Goal: Information Seeking & Learning: Find specific fact

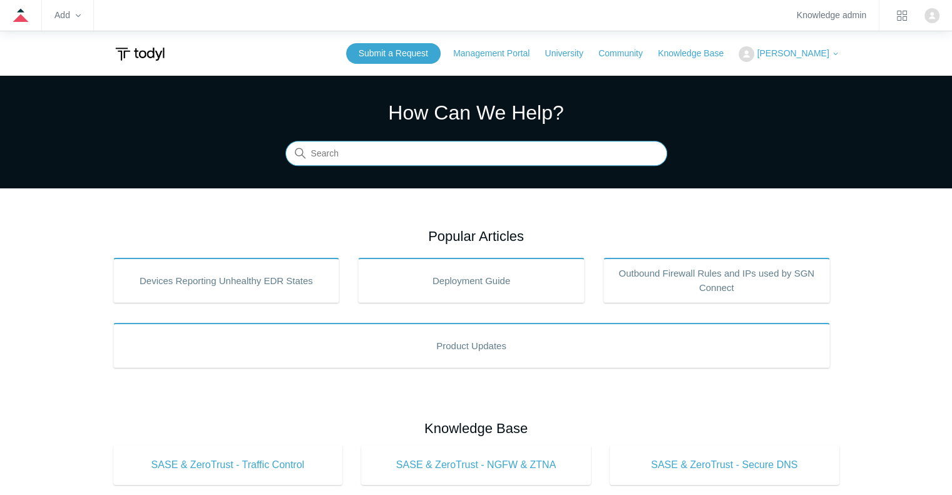
click at [385, 153] on input "Search" at bounding box center [476, 153] width 382 height 25
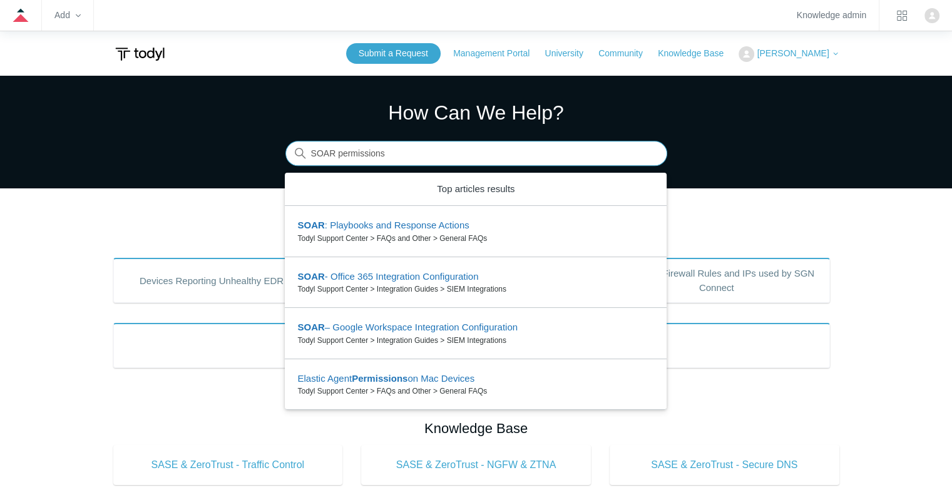
type input "SOAR permissions"
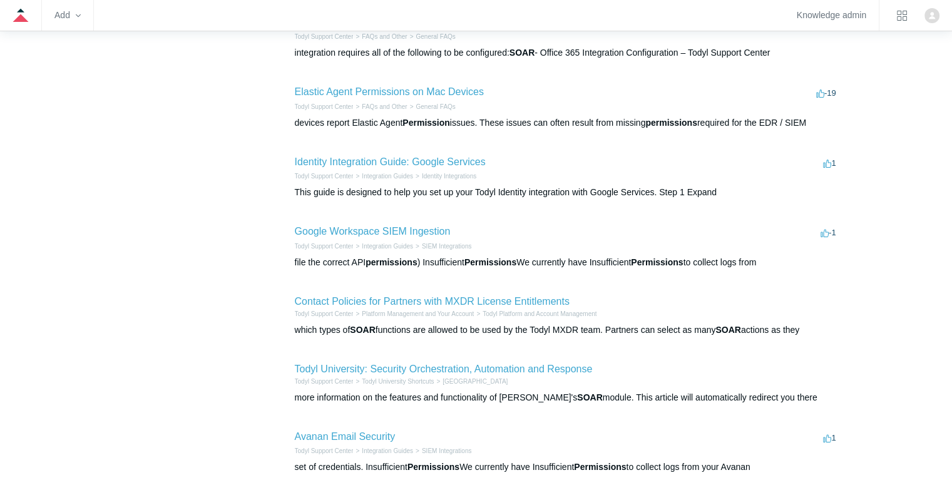
scroll to position [434, 0]
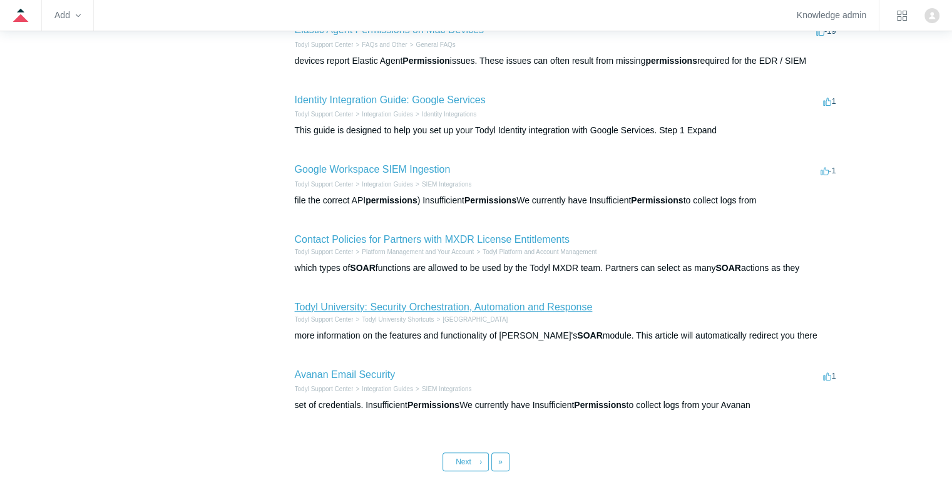
click at [457, 305] on link "Todyl University: Security Orchestration, Automation and Response" at bounding box center [444, 307] width 298 height 11
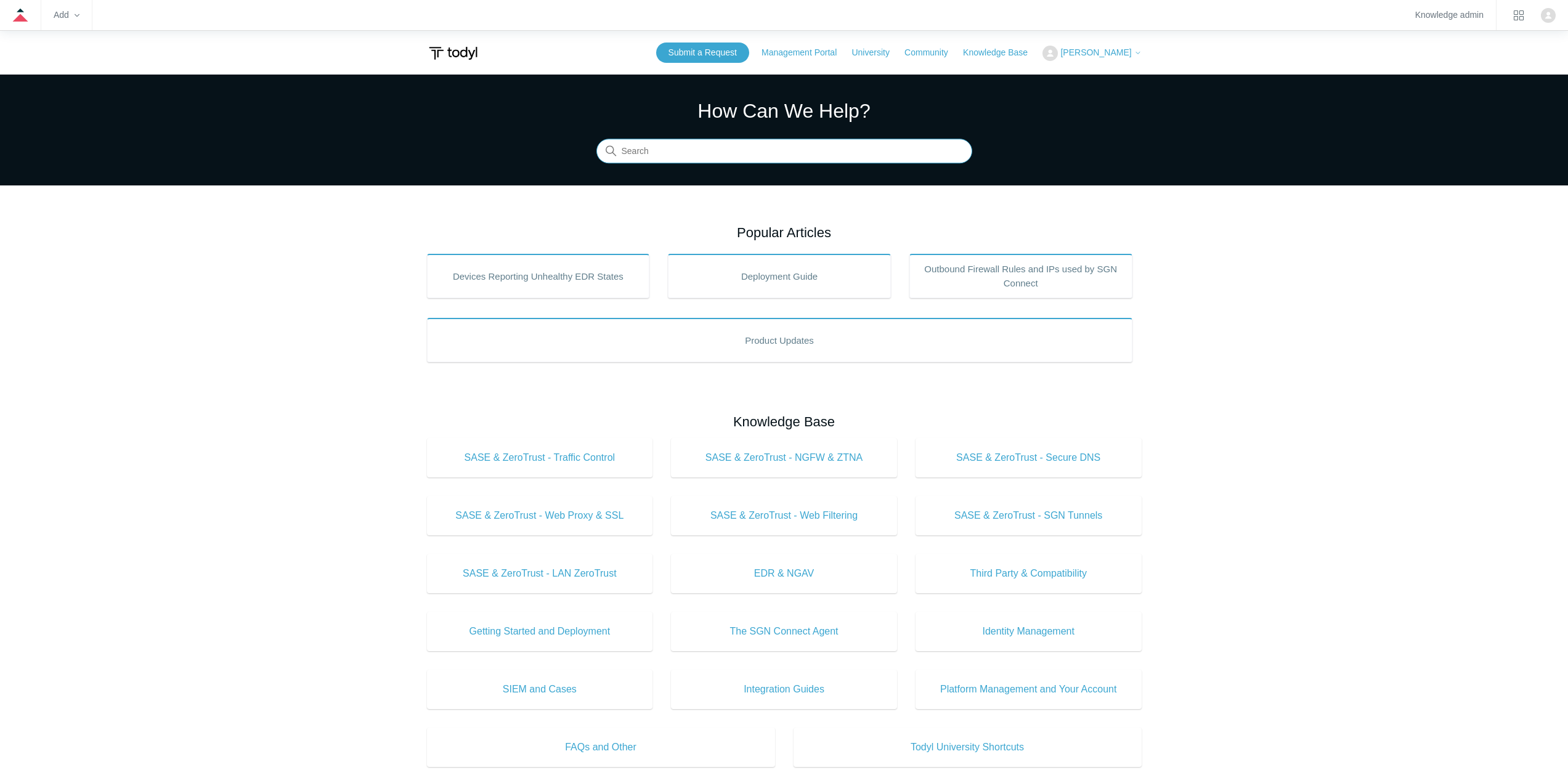
click at [667, 146] on input "Search" at bounding box center [784, 151] width 376 height 25
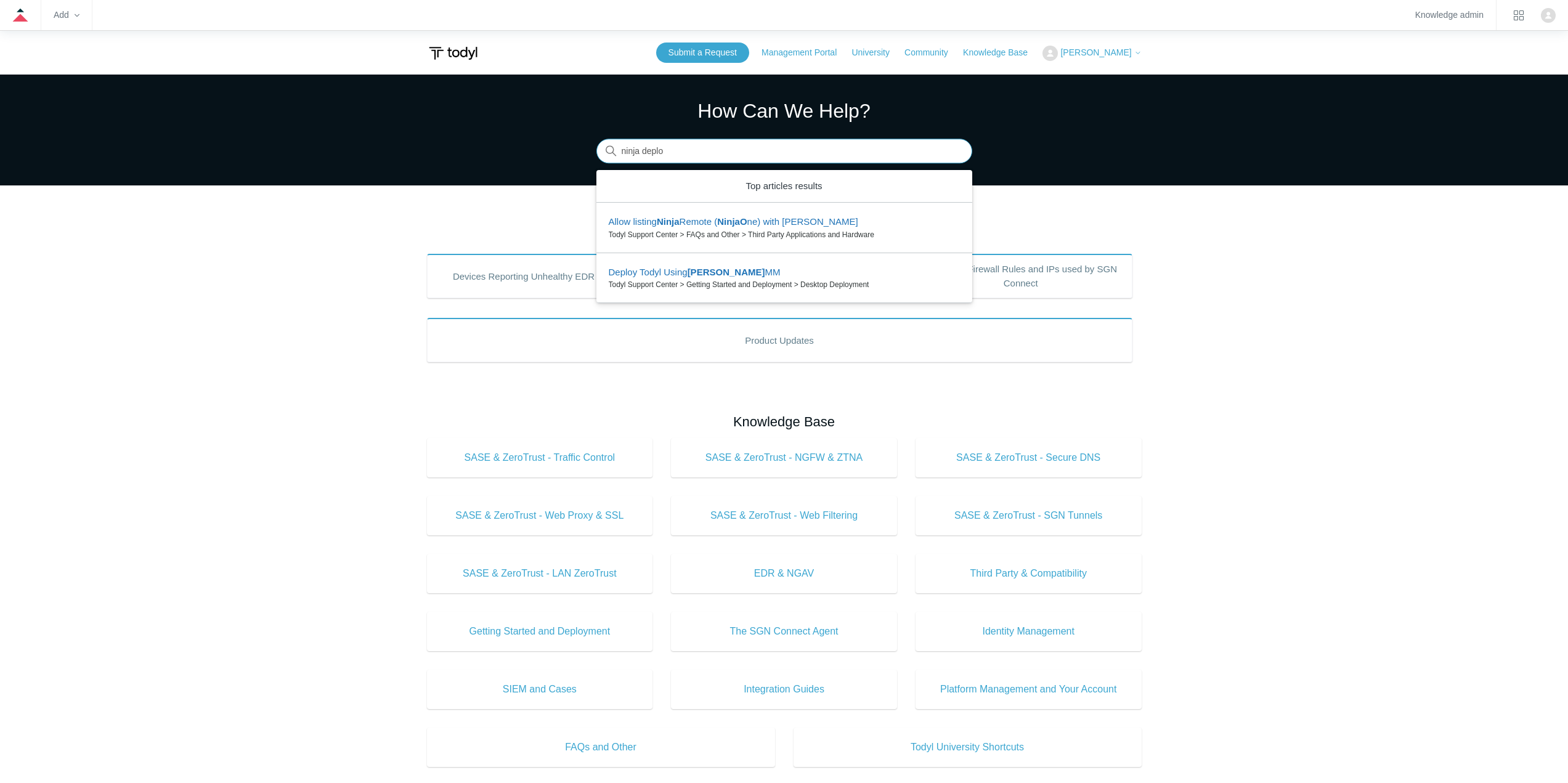
type input "ninja deplop"
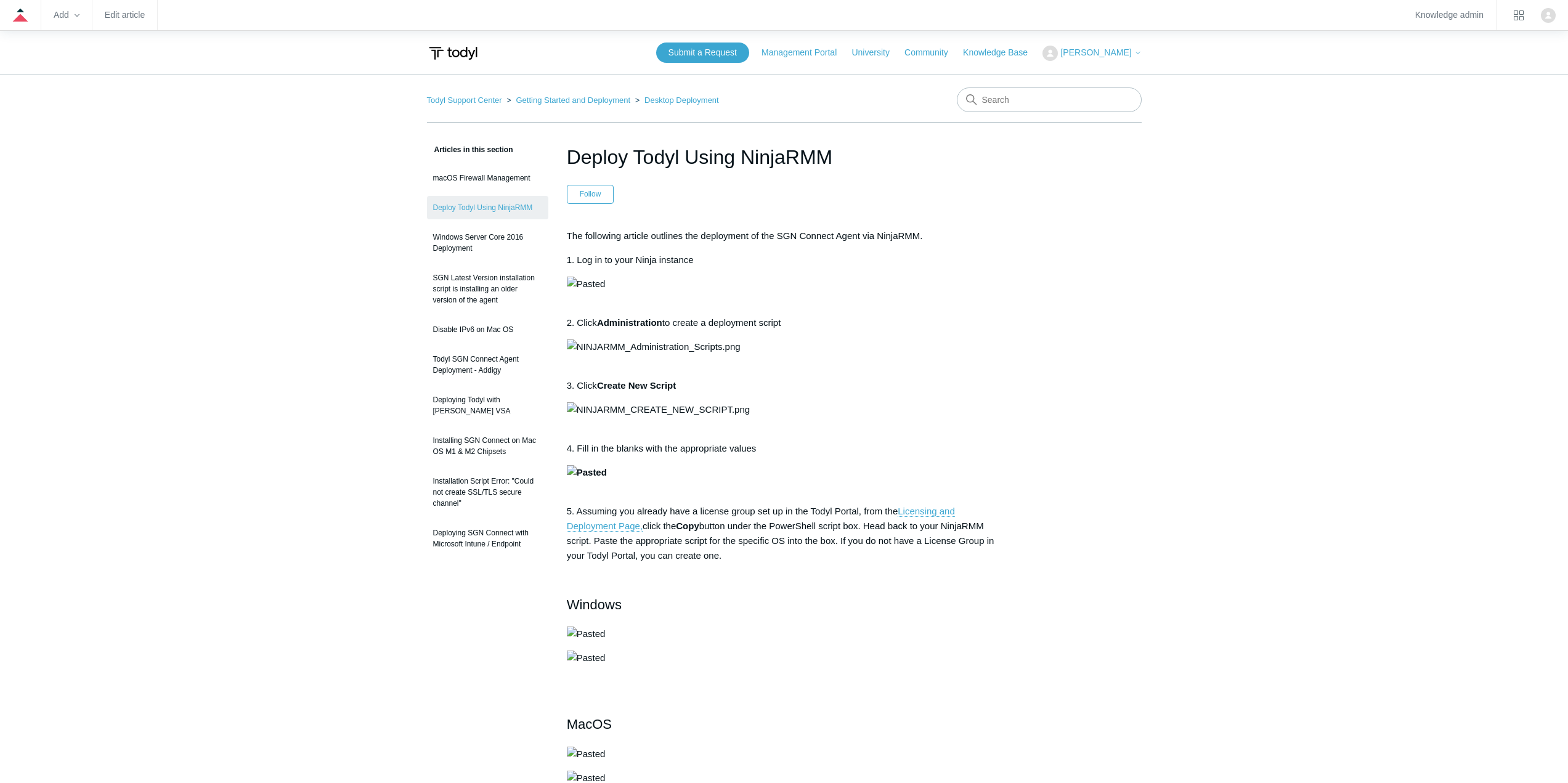
click at [1074, 100] on input "Search" at bounding box center [1049, 99] width 185 height 25
type input "session management"
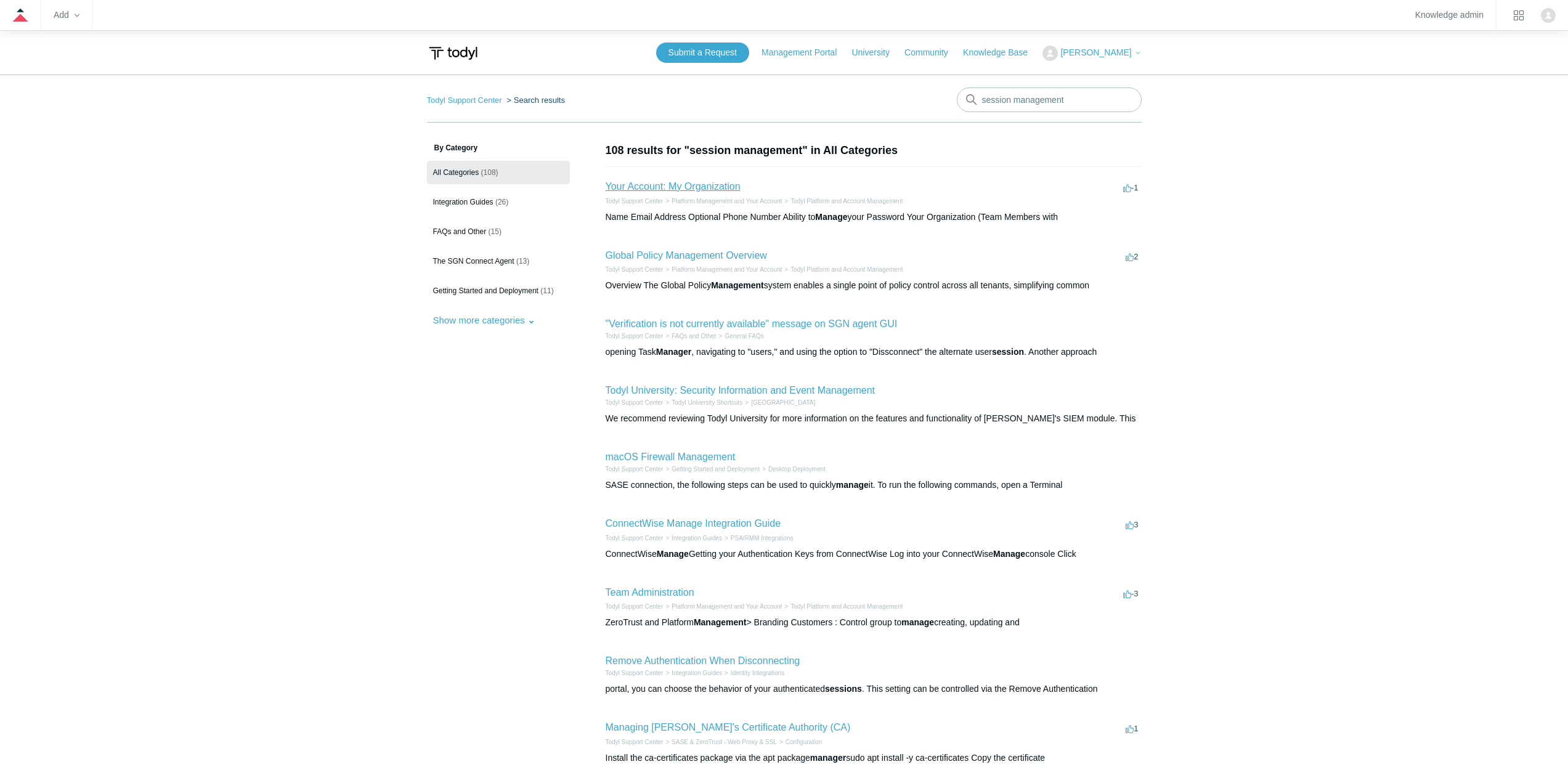
click at [672, 183] on link "Your Account: My Organization" at bounding box center [672, 186] width 135 height 11
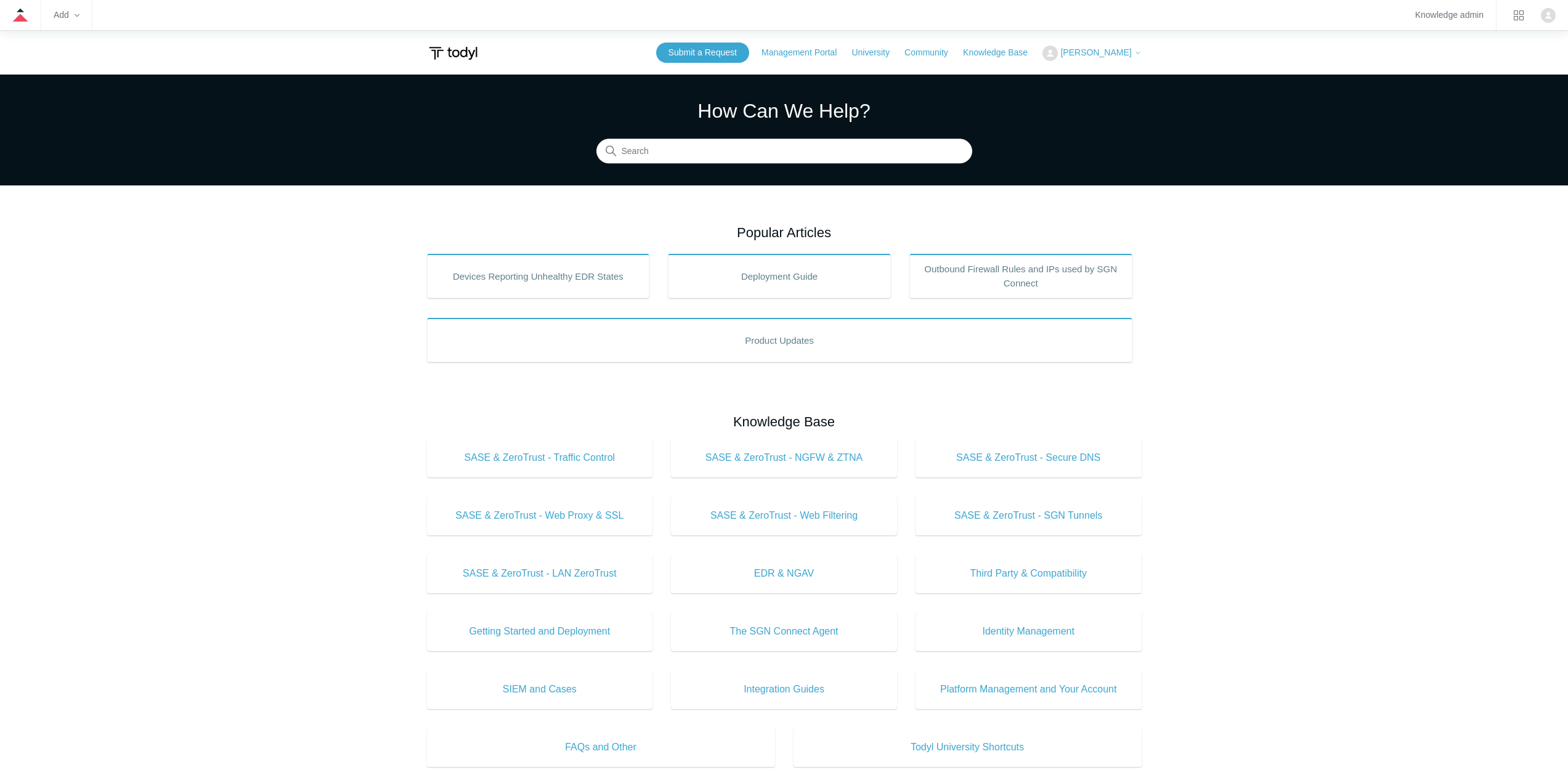
click at [664, 166] on section "How Can We Help? Search" at bounding box center [784, 130] width 1568 height 111
click at [664, 162] on input "Search" at bounding box center [784, 151] width 376 height 25
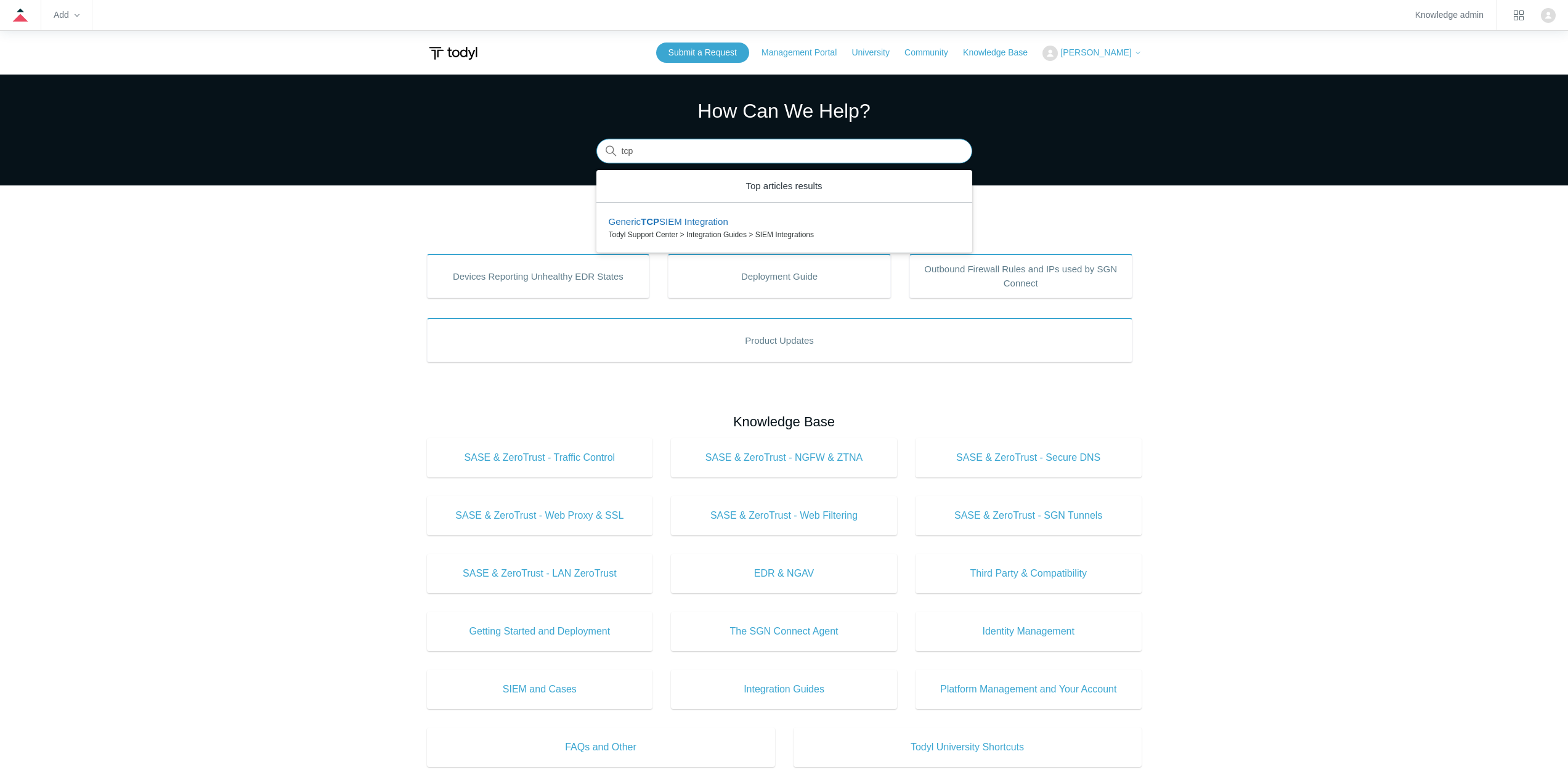
type input "tcp"
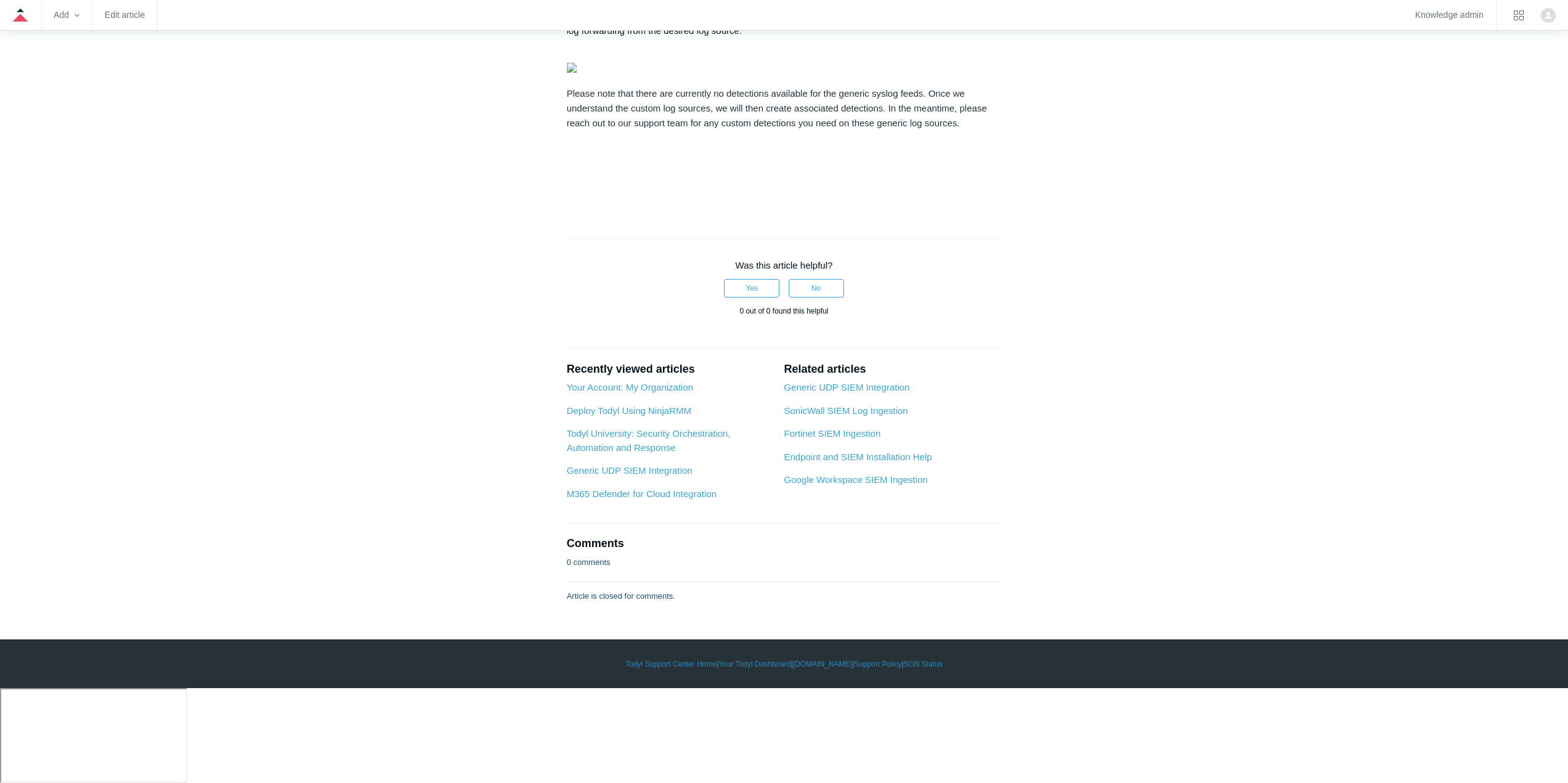
scroll to position [3267, 0]
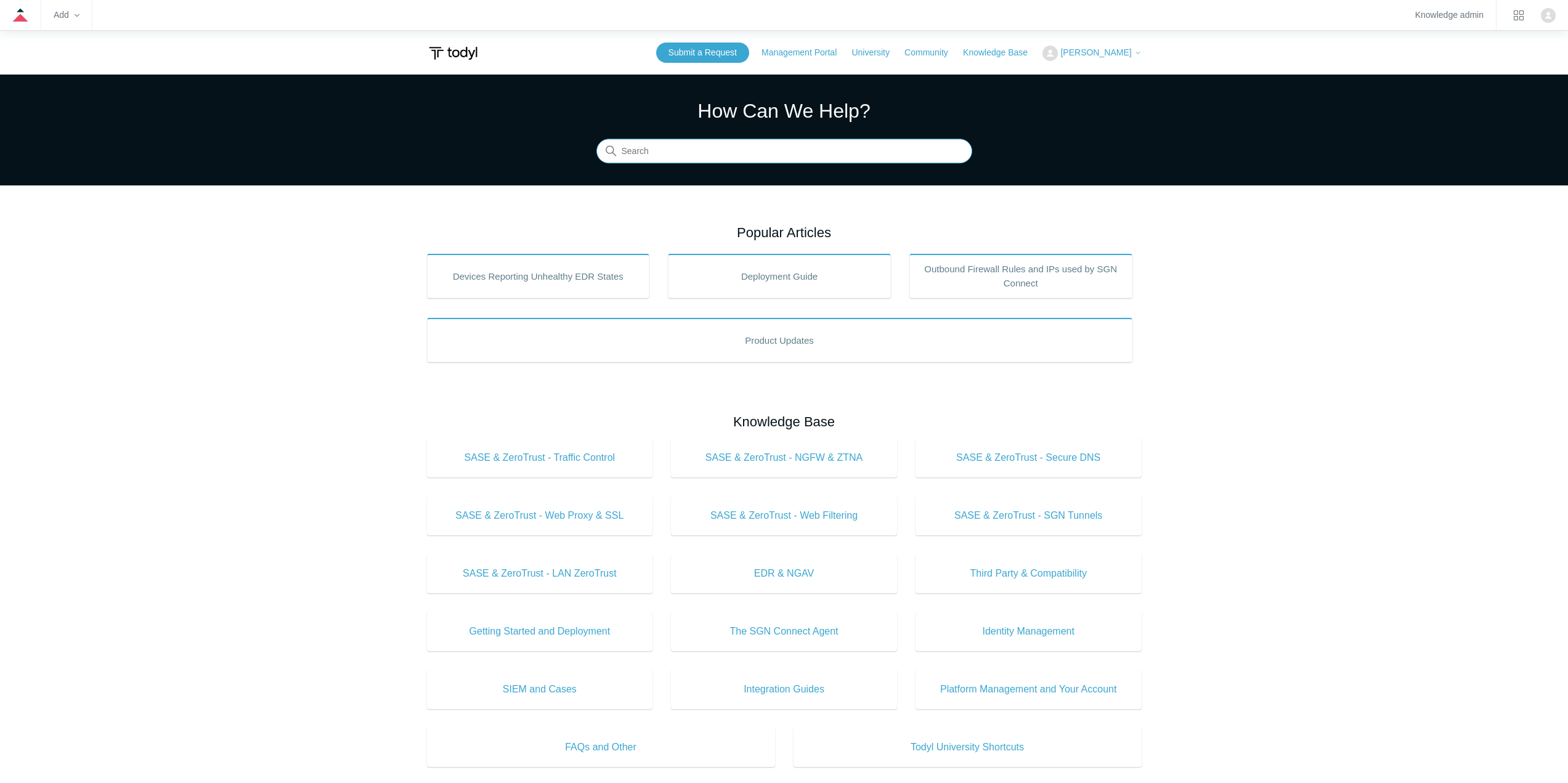
click at [723, 140] on input "Search" at bounding box center [784, 151] width 376 height 25
type input "udp"
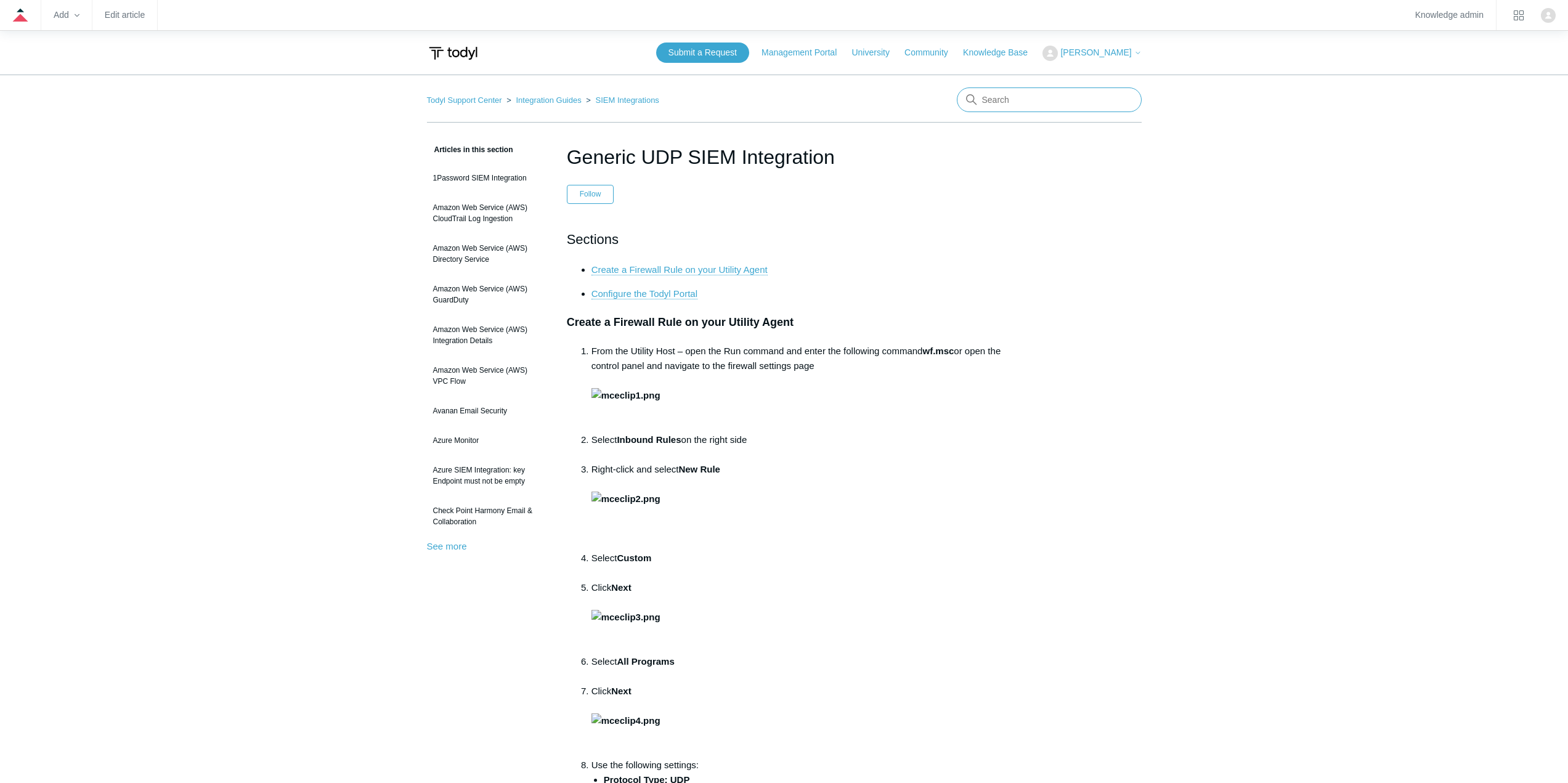
click at [1008, 98] on input "Search" at bounding box center [1049, 99] width 185 height 25
type input "agent hit"
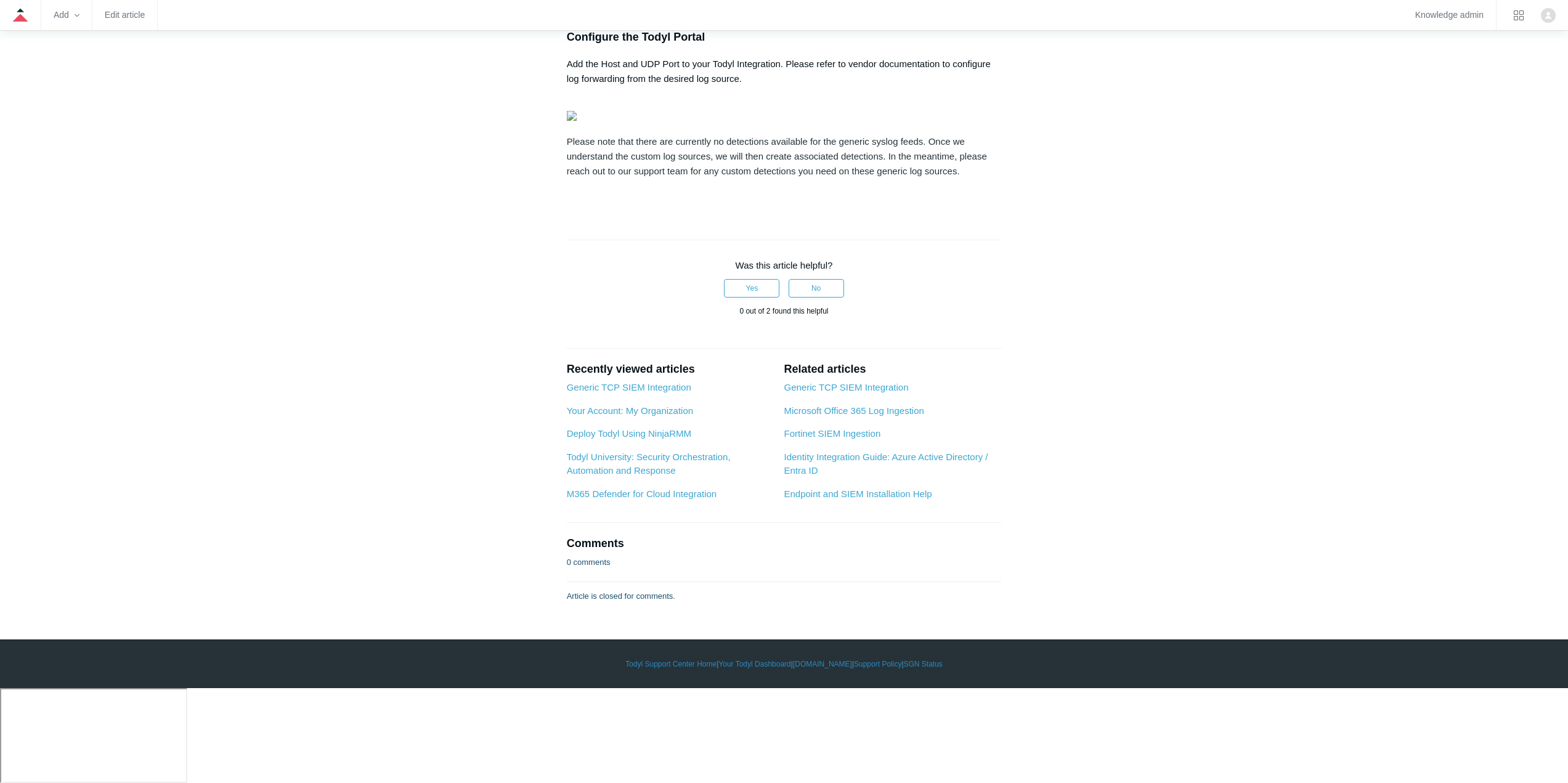
scroll to position [4035, 0]
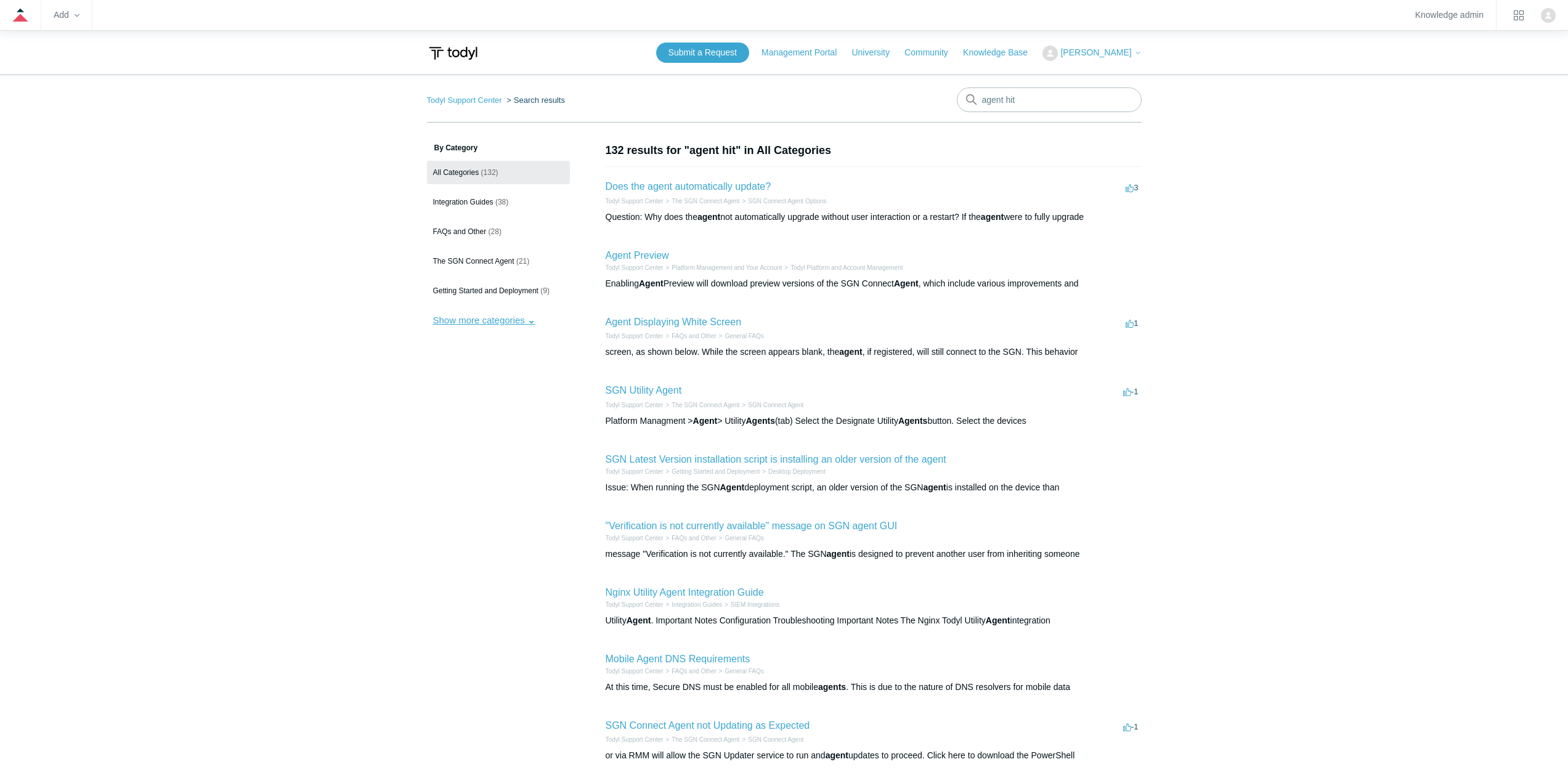
click at [518, 323] on button "Show more categories" at bounding box center [484, 320] width 114 height 23
